Goal: Find specific page/section: Find specific page/section

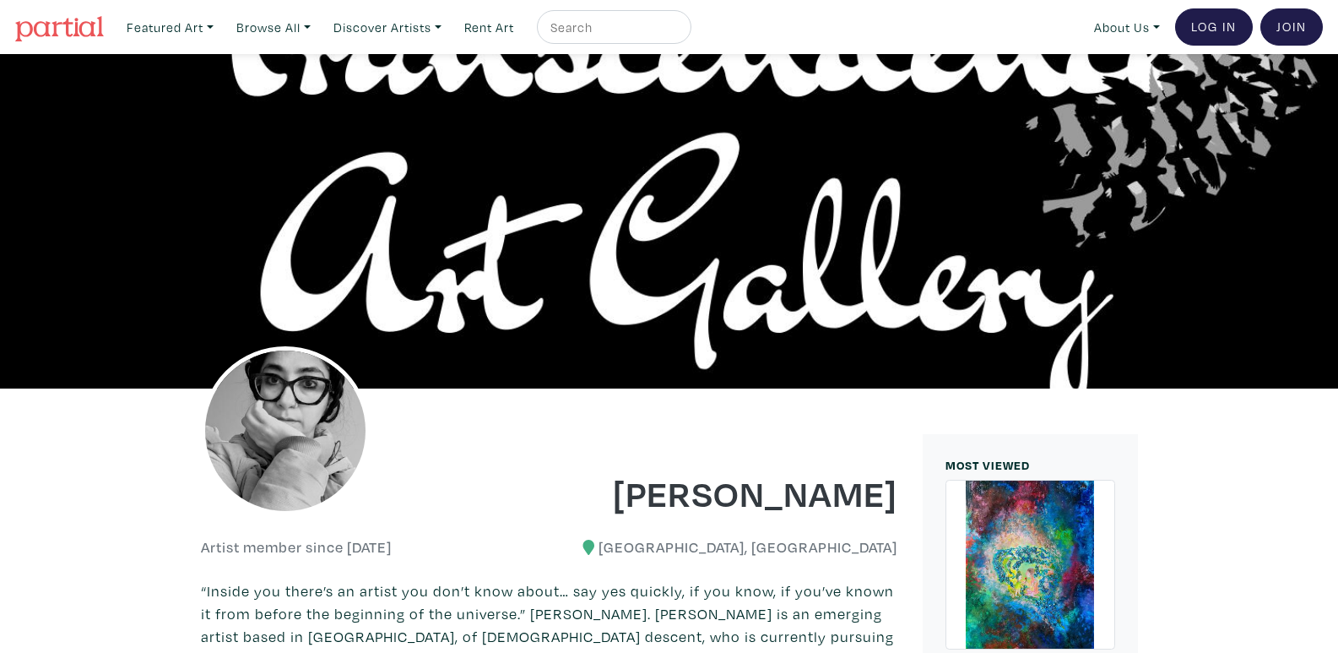
click at [60, 24] on img at bounding box center [59, 28] width 89 height 25
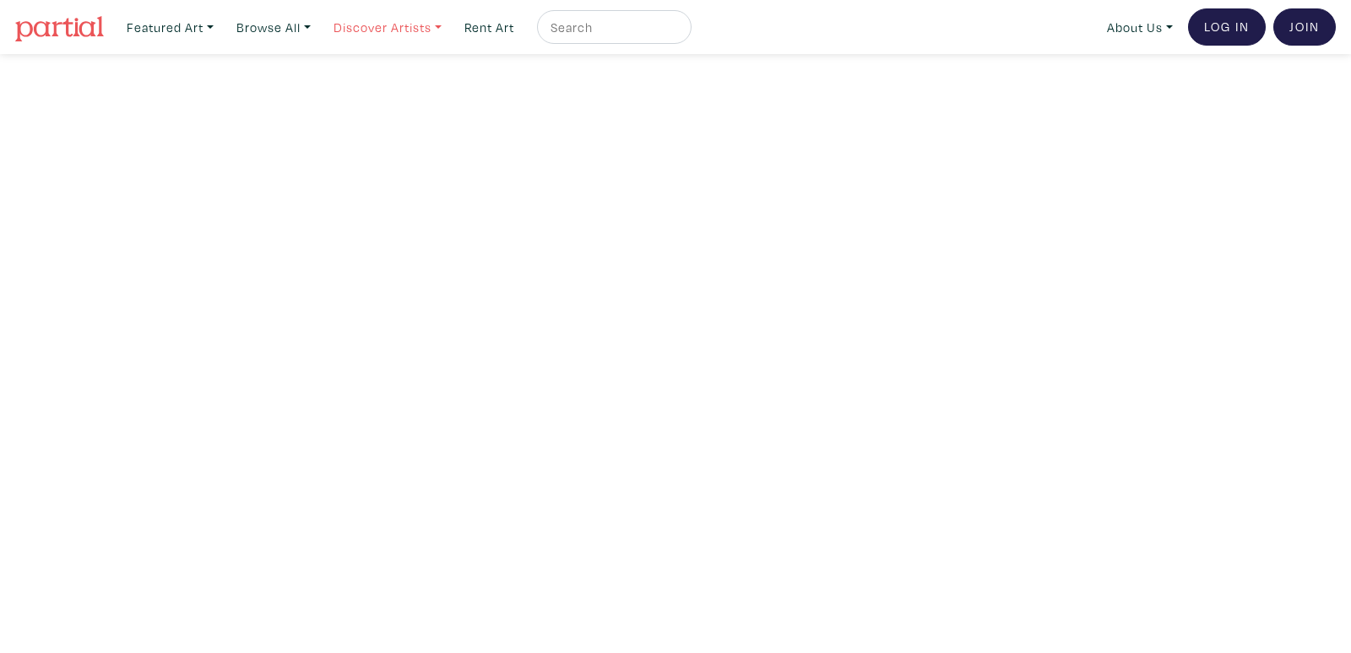
click at [433, 20] on link "Discover Artists" at bounding box center [387, 27] width 123 height 35
click at [398, 94] on link "Pro artists" at bounding box center [411, 97] width 138 height 15
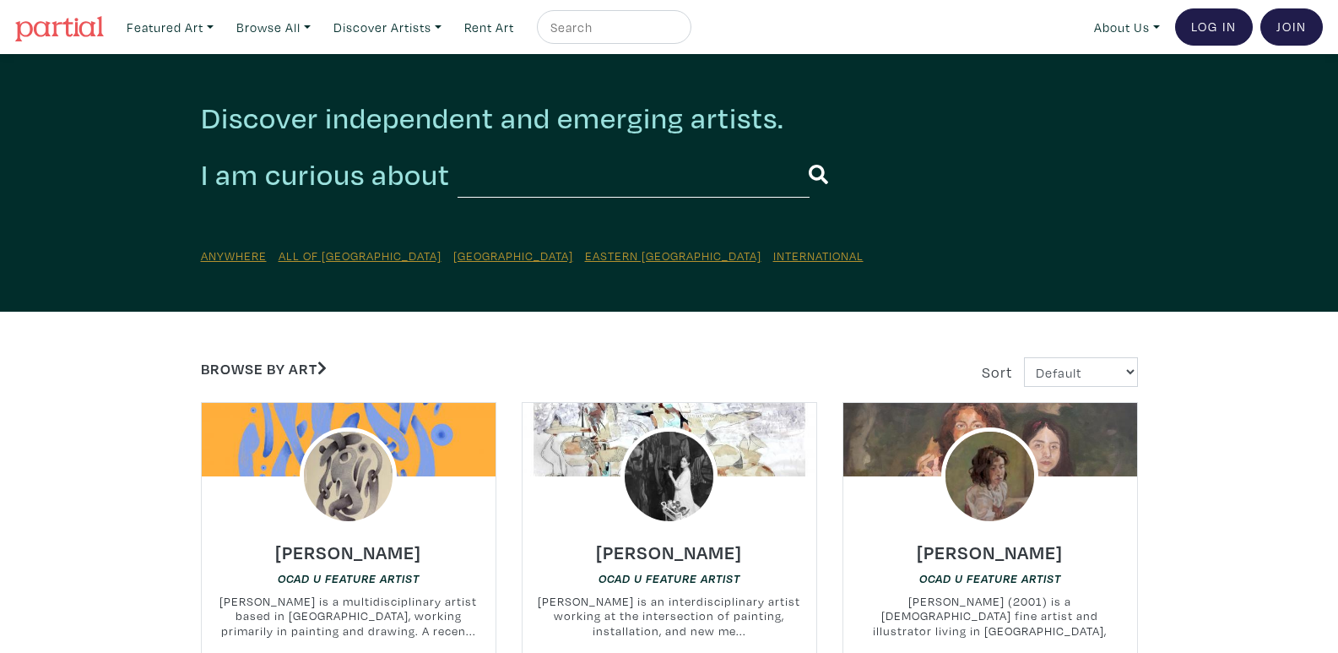
click at [608, 176] on input "text" at bounding box center [634, 174] width 352 height 46
click at [724, 176] on input "text" at bounding box center [634, 174] width 352 height 46
type input "Sufi"
click at [809, 153] on button "submit" at bounding box center [818, 175] width 19 height 44
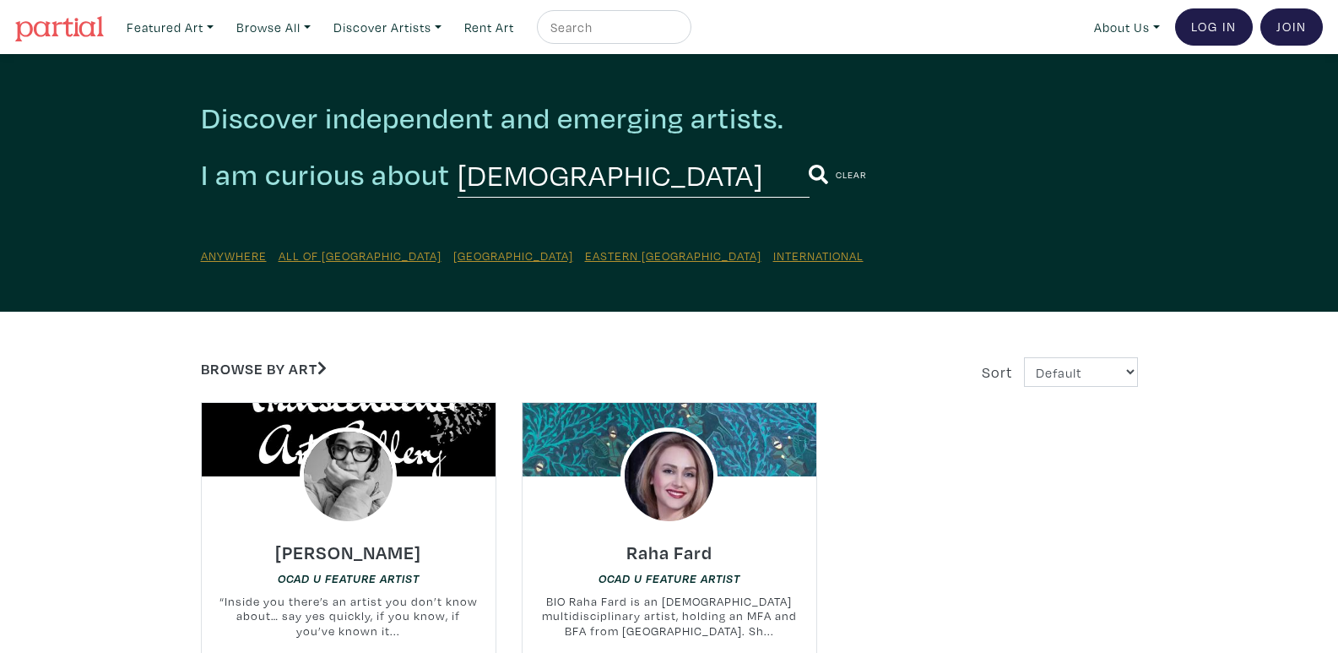
click at [558, 165] on input "[DEMOGRAPHIC_DATA]" at bounding box center [634, 174] width 352 height 46
type input "S"
type input "[DEMOGRAPHIC_DATA]"
click at [809, 174] on icon "submit" at bounding box center [818, 174] width 19 height 19
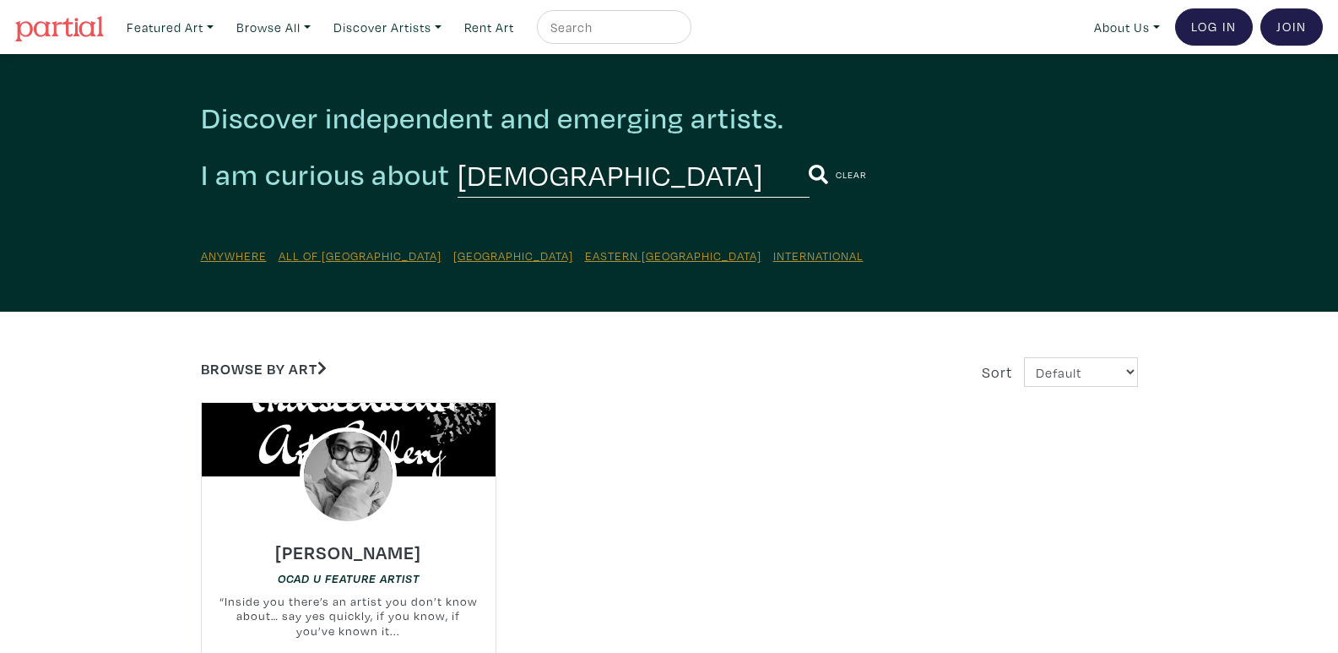
click at [605, 147] on div "Discover independent and emerging artists. I am curious about Ismaili Clear Any…" at bounding box center [669, 183] width 963 height 166
click at [593, 171] on input "[DEMOGRAPHIC_DATA]" at bounding box center [634, 174] width 352 height 46
type input "I"
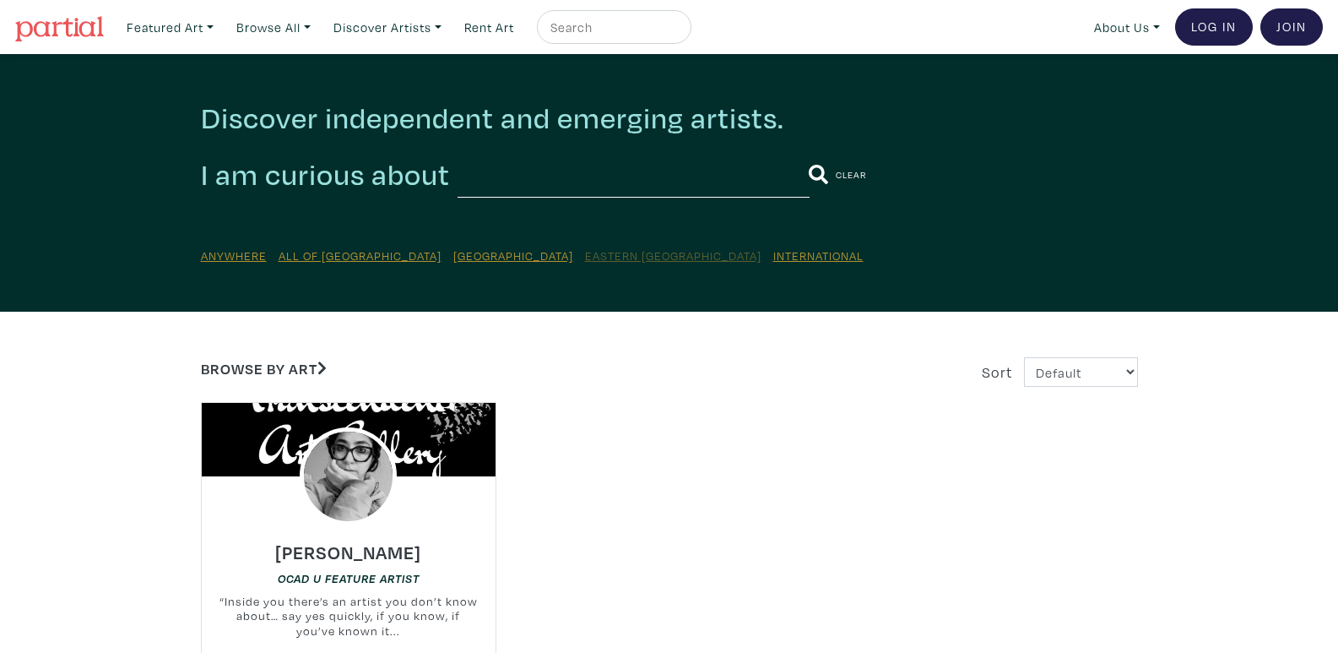
click at [585, 256] on u "Eastern [GEOGRAPHIC_DATA]" at bounding box center [673, 255] width 176 height 16
